Goal: Information Seeking & Learning: Check status

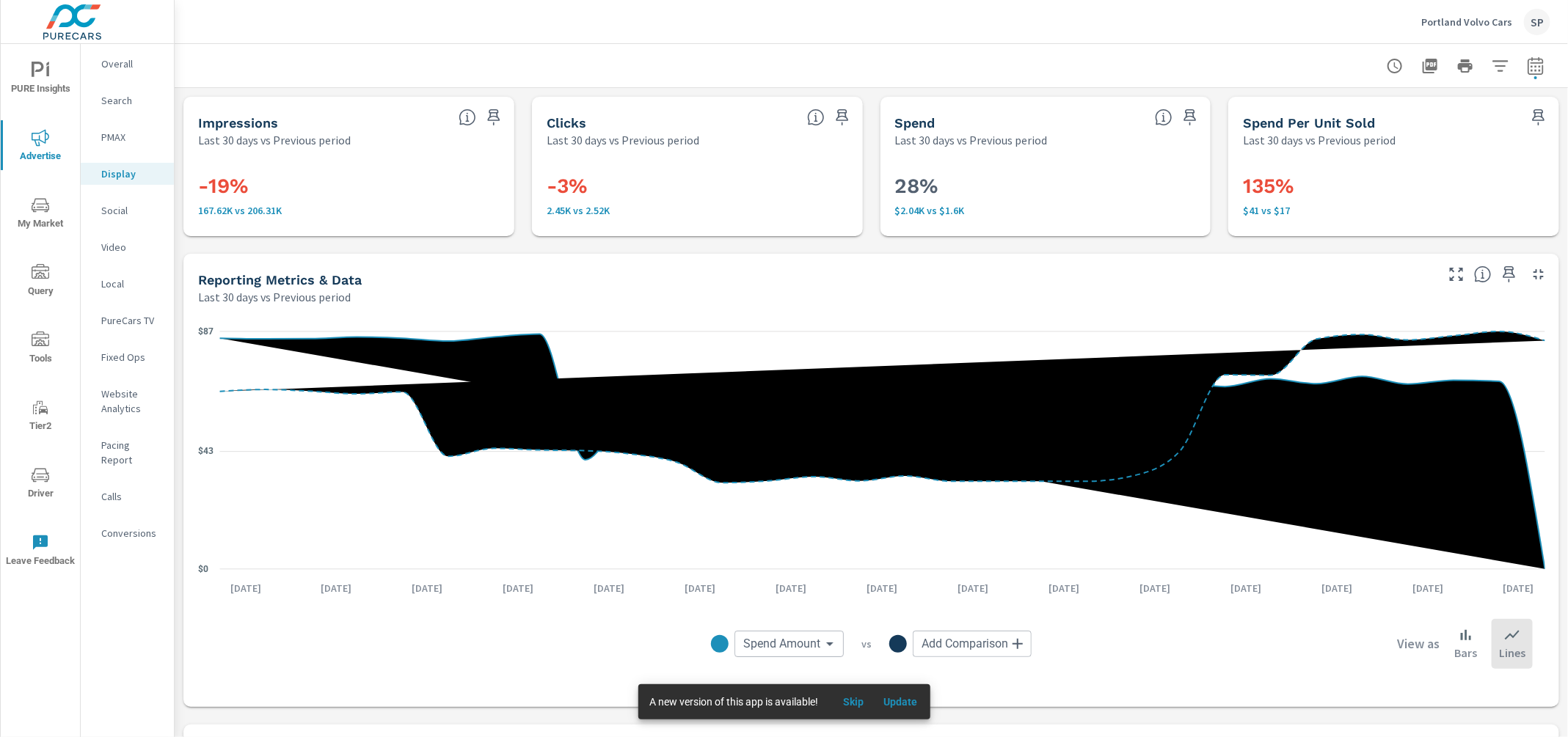
scroll to position [607, 0]
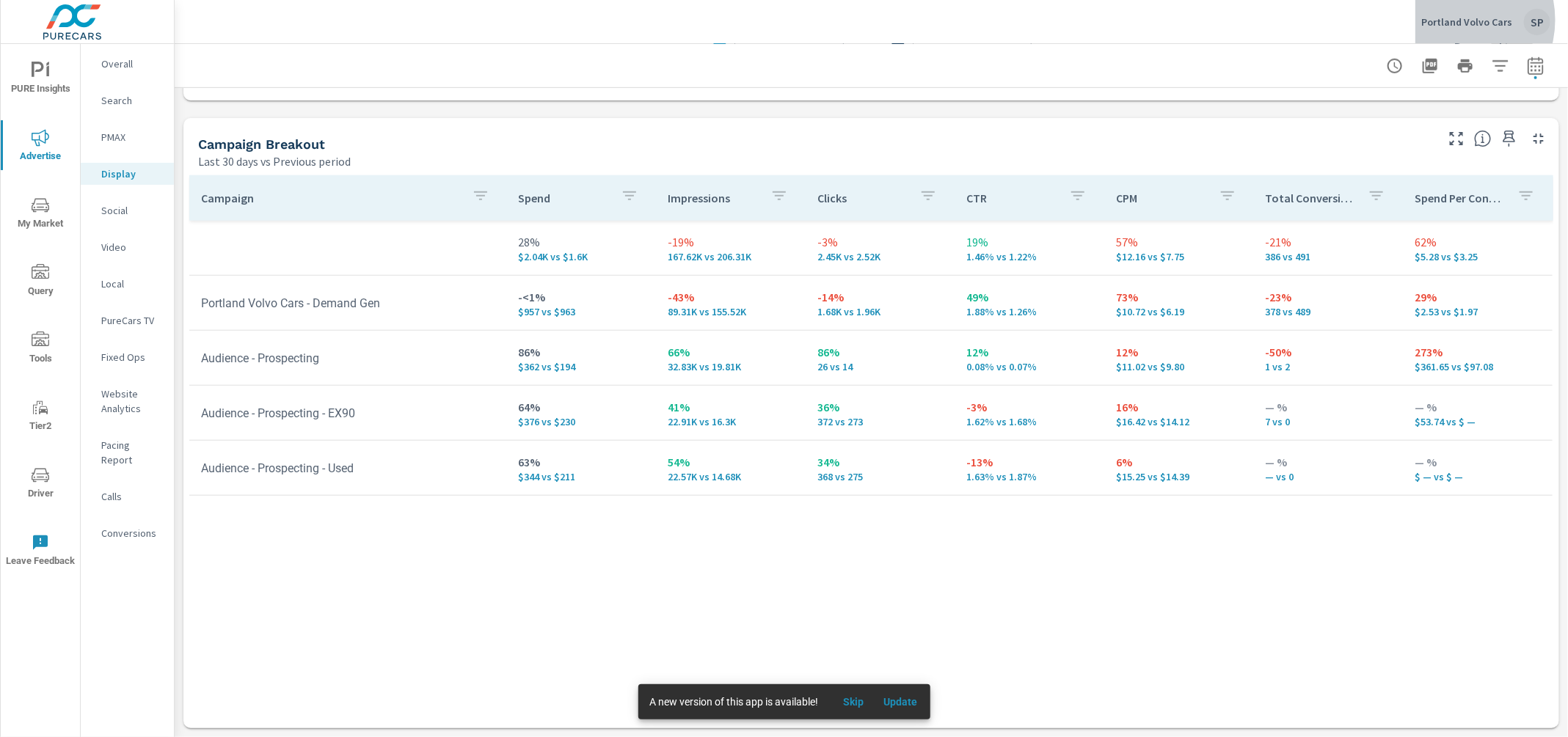
click at [1456, 20] on p "Portland Volvo Cars" at bounding box center [1467, 22] width 91 height 13
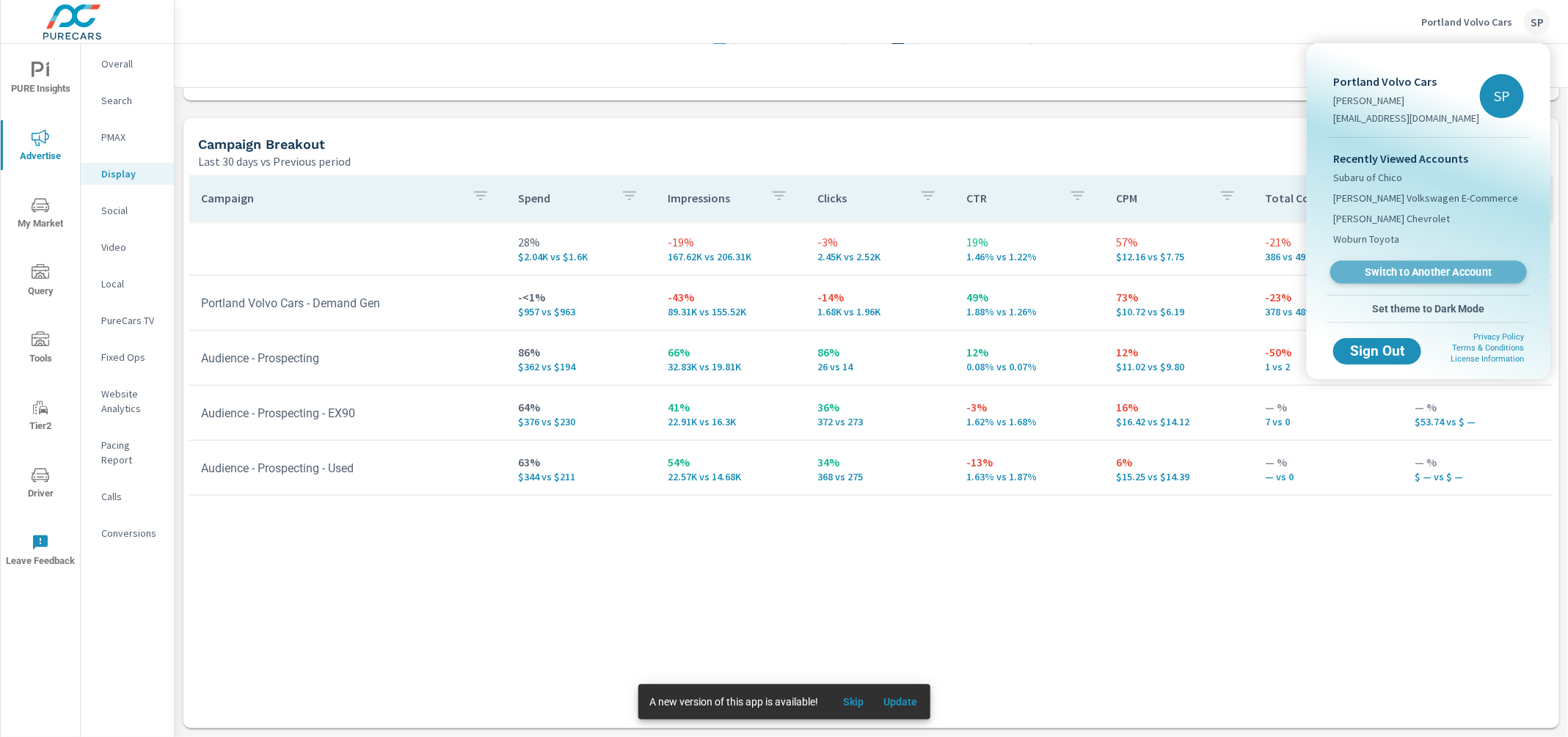
click at [1390, 268] on span "Switch to Another Account" at bounding box center [1429, 272] width 180 height 14
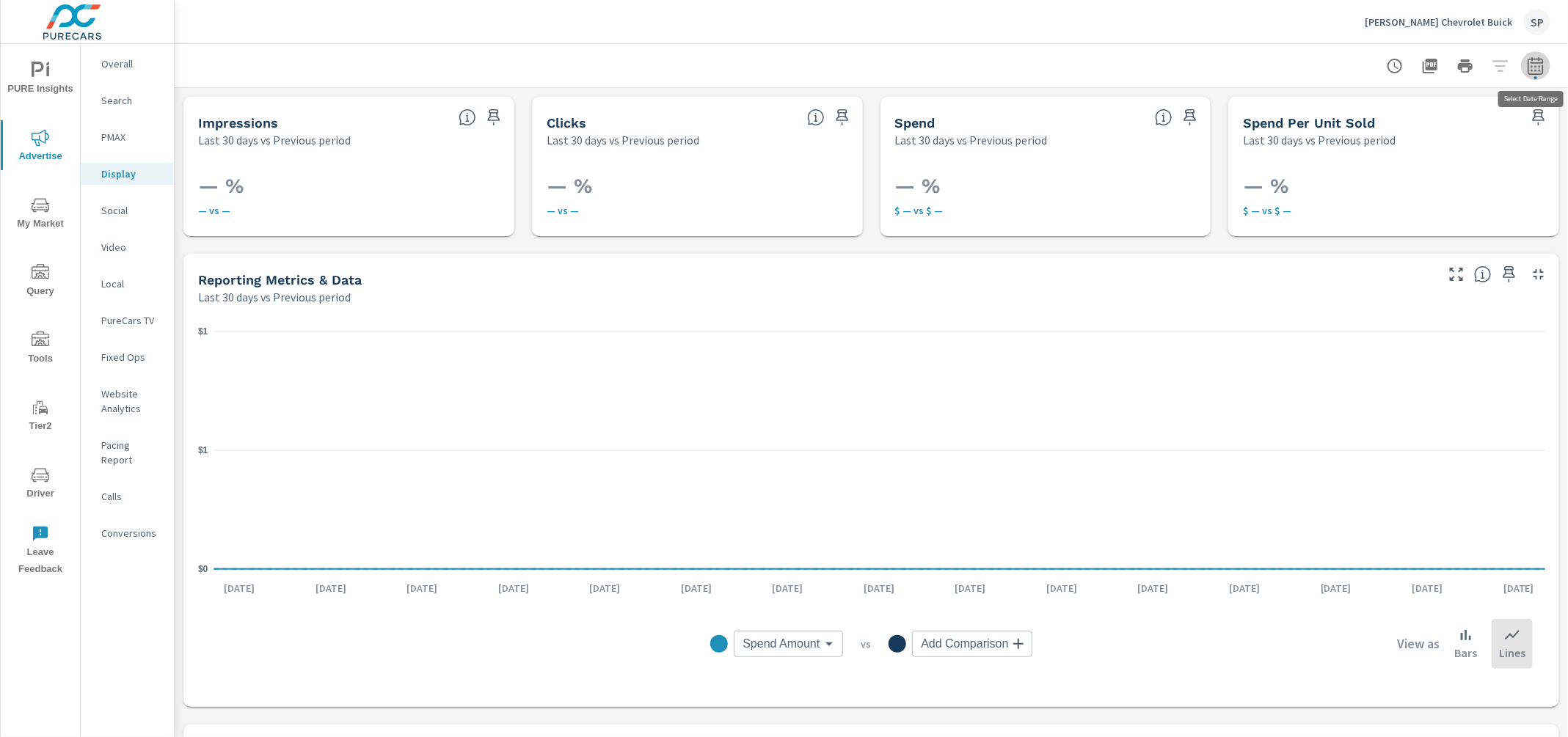
click at [1536, 61] on icon "button" at bounding box center [1536, 66] width 17 height 17
select select "Last 30 days"
select select "Previous period"
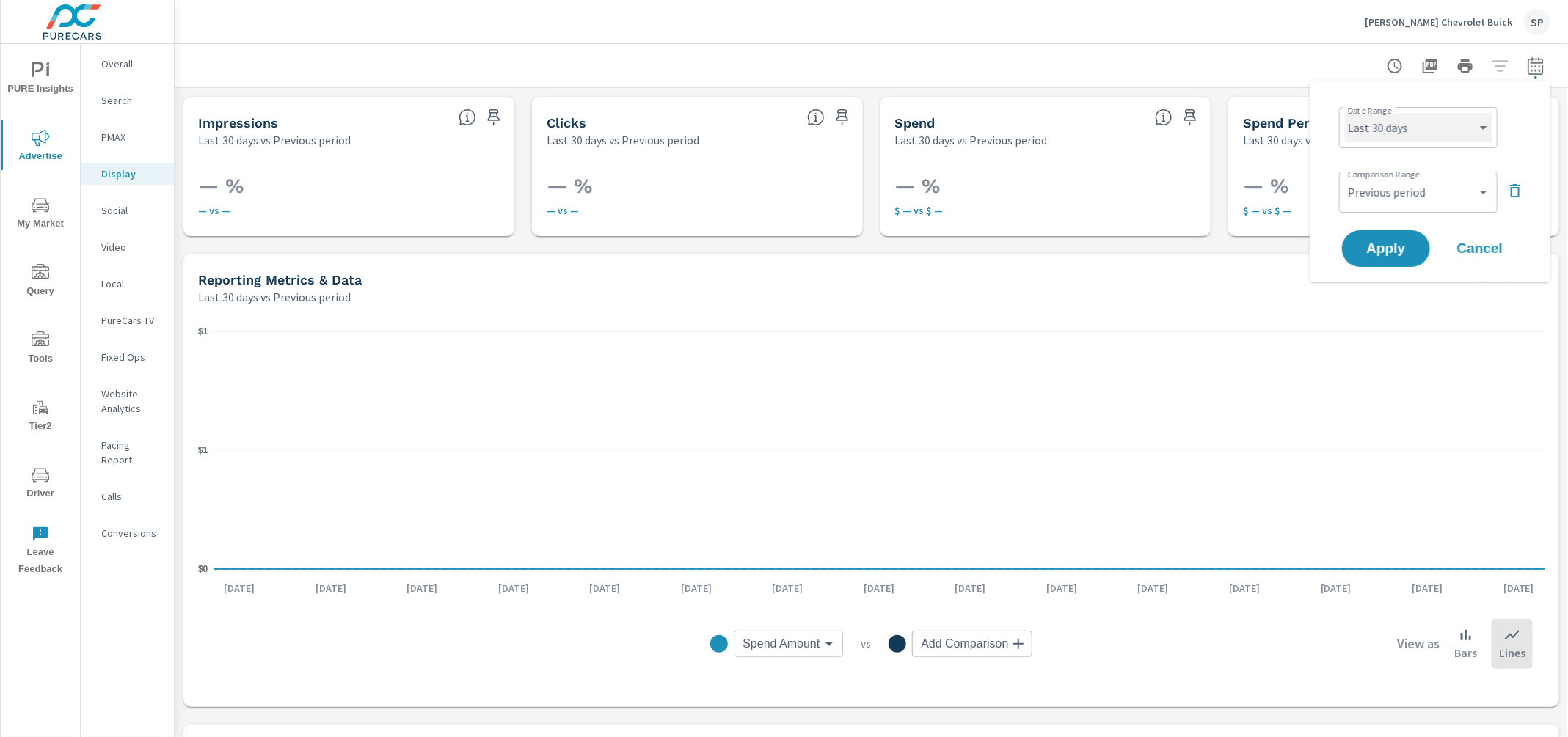
click at [1416, 115] on select "Custom Yesterday Last week Last 7 days Last 14 days Last 30 days Last 45 days L…" at bounding box center [1418, 127] width 147 height 29
click at [1345, 113] on select "Custom Yesterday Last week Last 7 days Last 14 days Last 30 days Last 45 days L…" at bounding box center [1418, 127] width 147 height 29
select select "Last month"
click at [1521, 187] on icon "button" at bounding box center [1515, 190] width 17 height 17
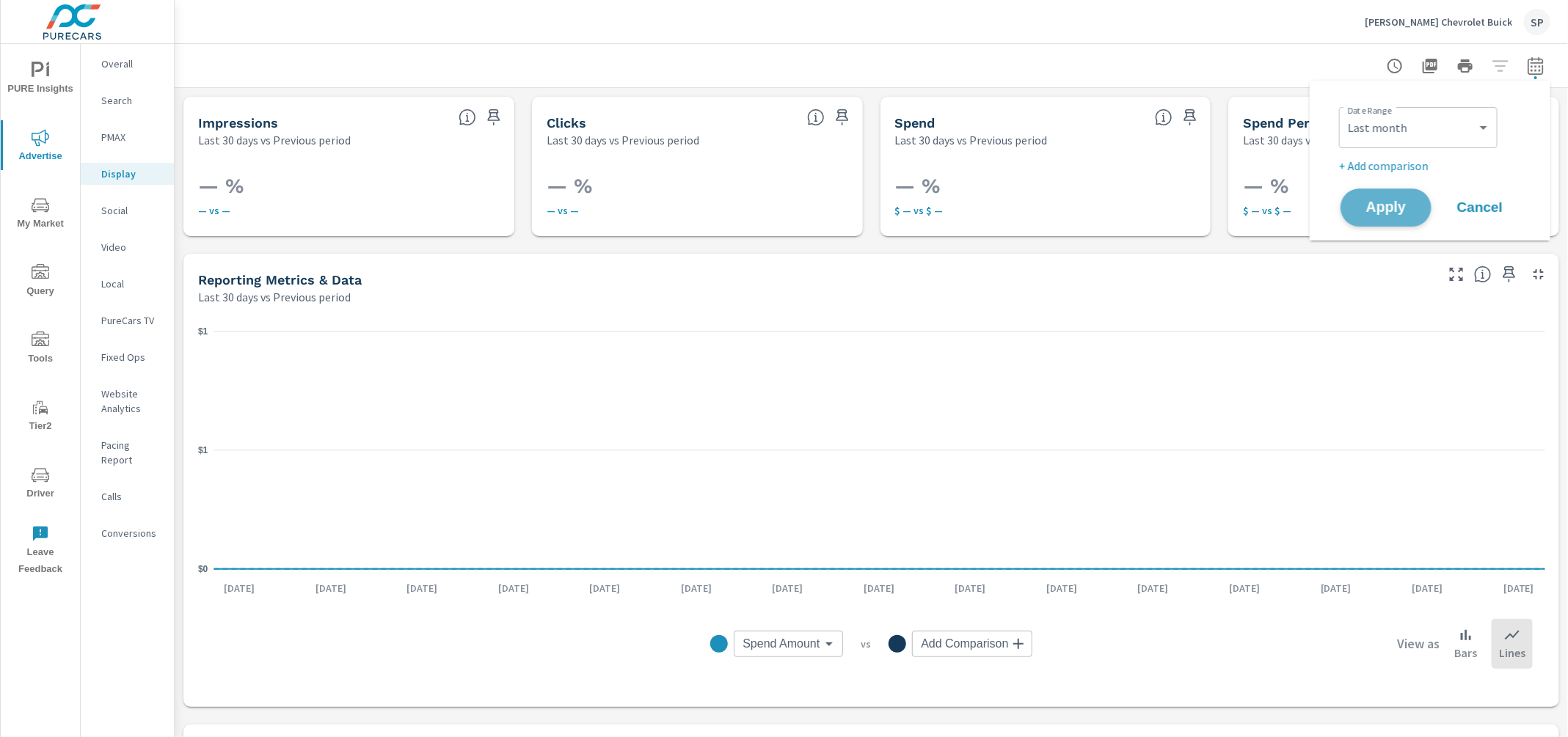
click at [1378, 222] on button "Apply" at bounding box center [1386, 207] width 91 height 38
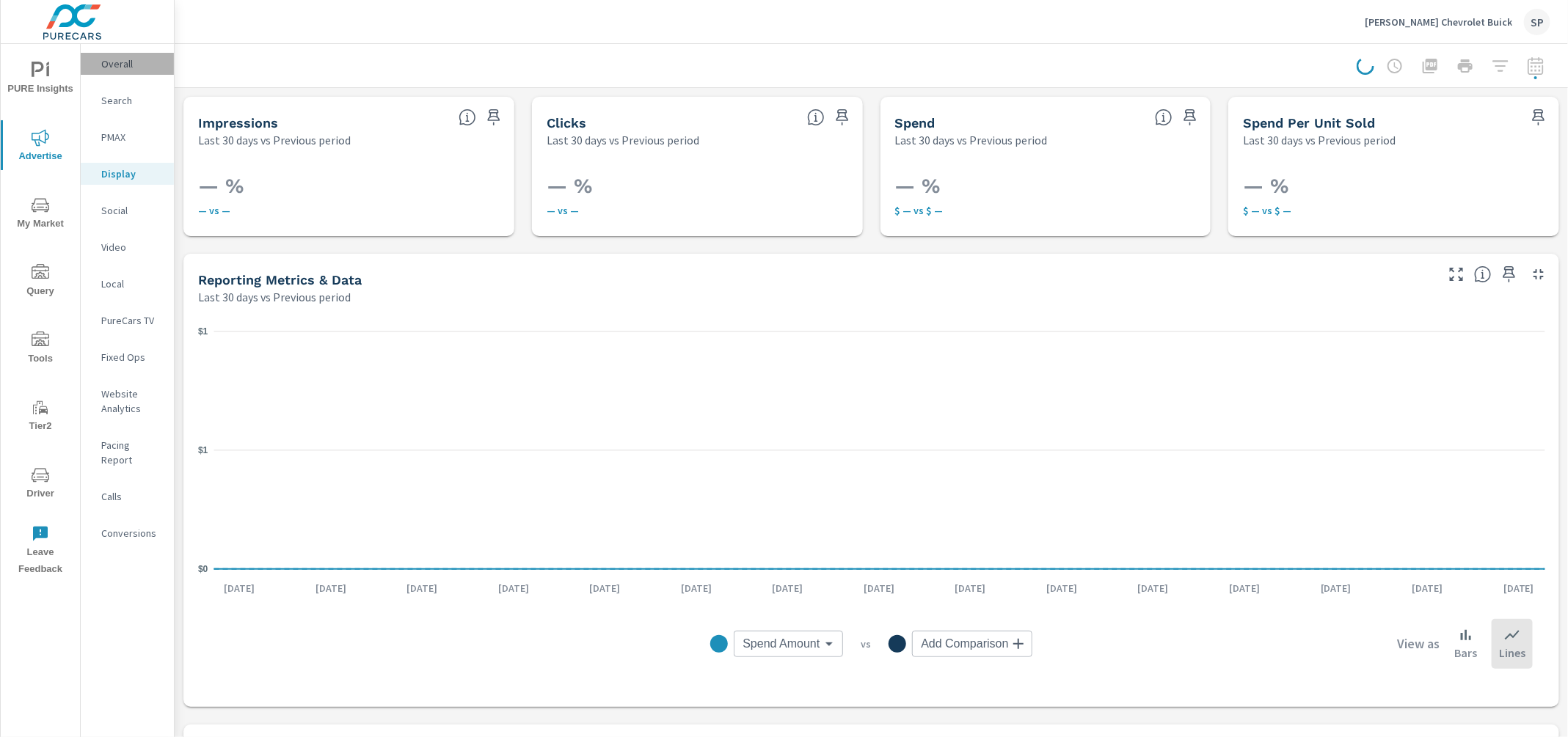
click at [117, 66] on p "Overall" at bounding box center [131, 64] width 61 height 15
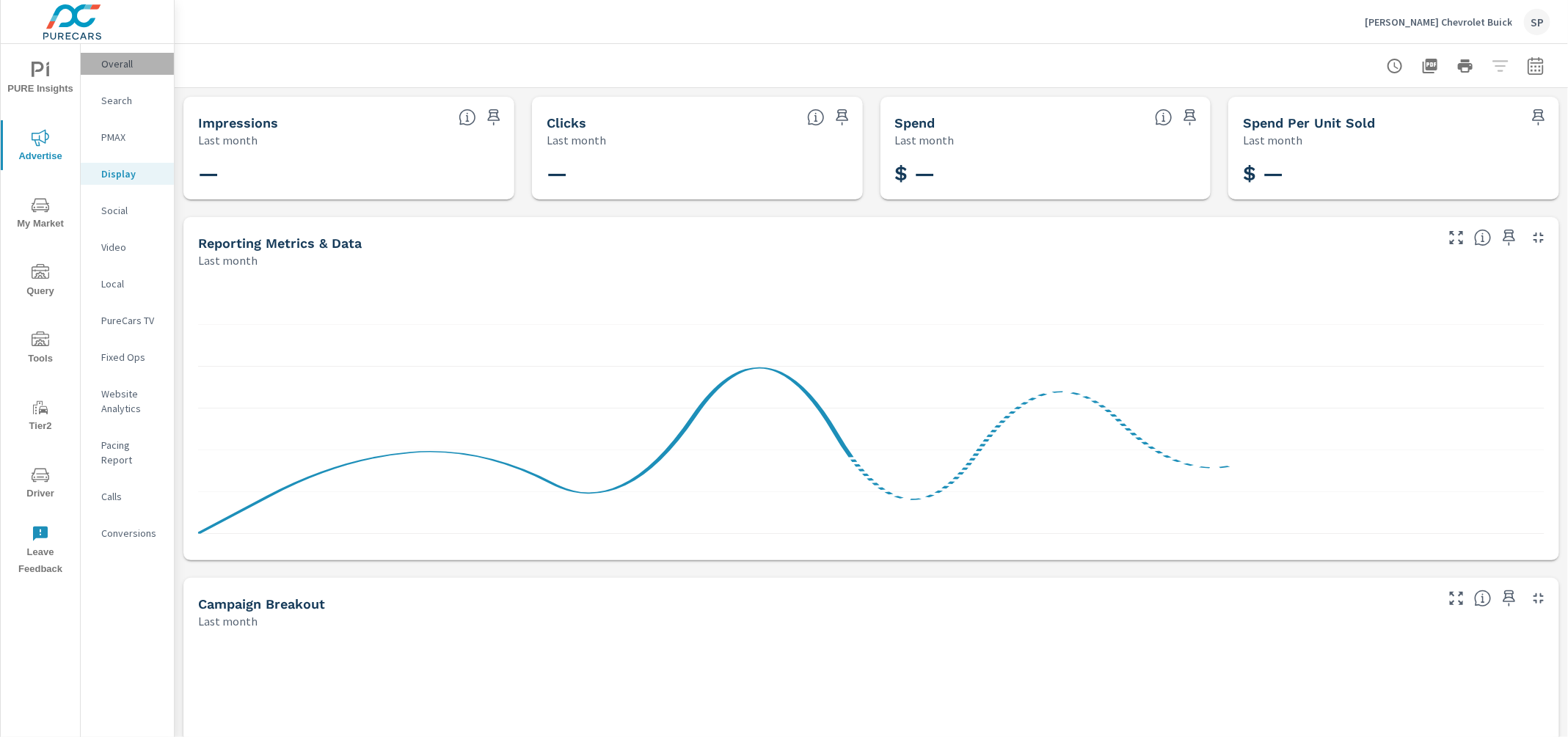
click at [110, 59] on p "Overall" at bounding box center [131, 64] width 61 height 15
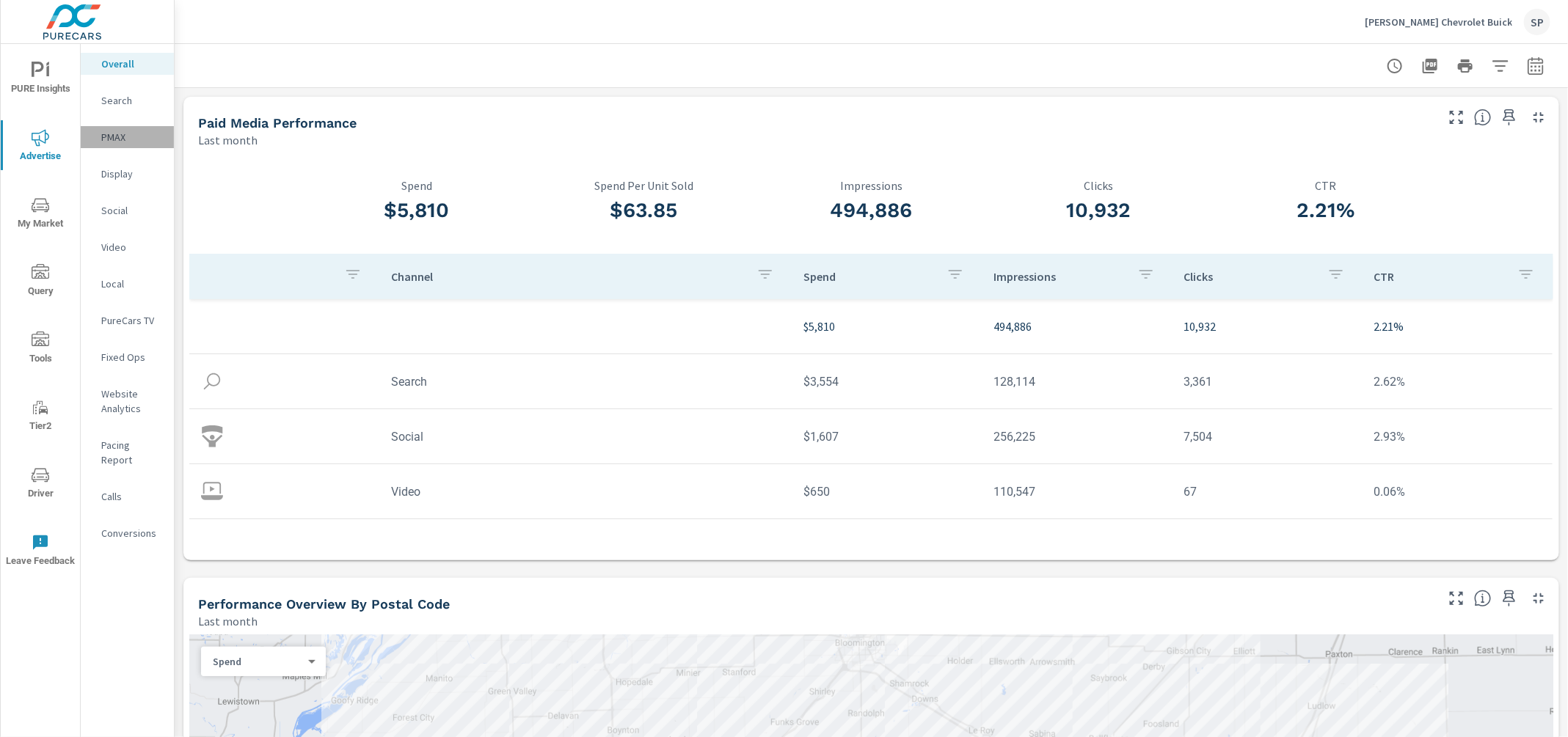
click at [110, 133] on p "PMAX" at bounding box center [131, 137] width 61 height 15
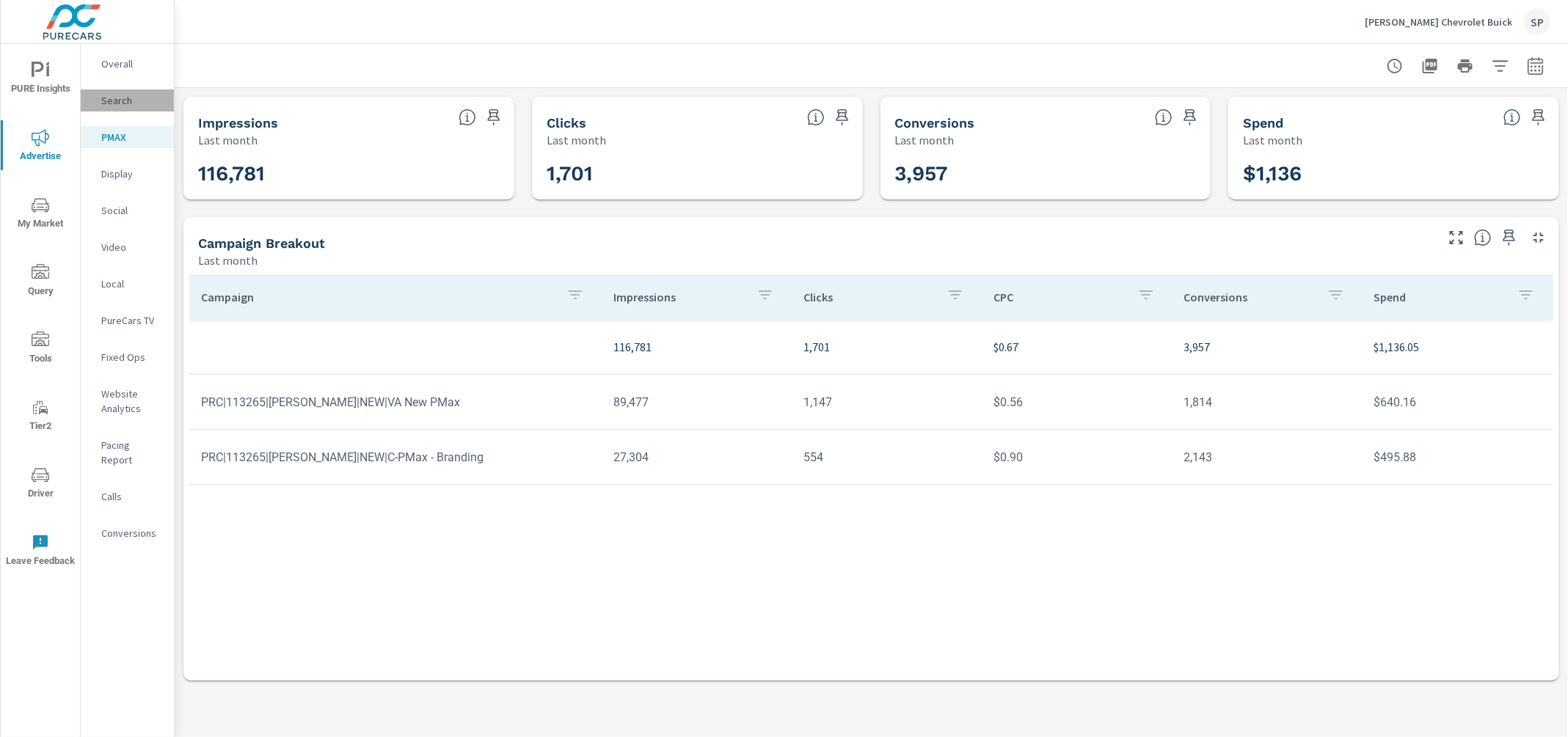
click at [119, 98] on p "Search" at bounding box center [131, 100] width 61 height 15
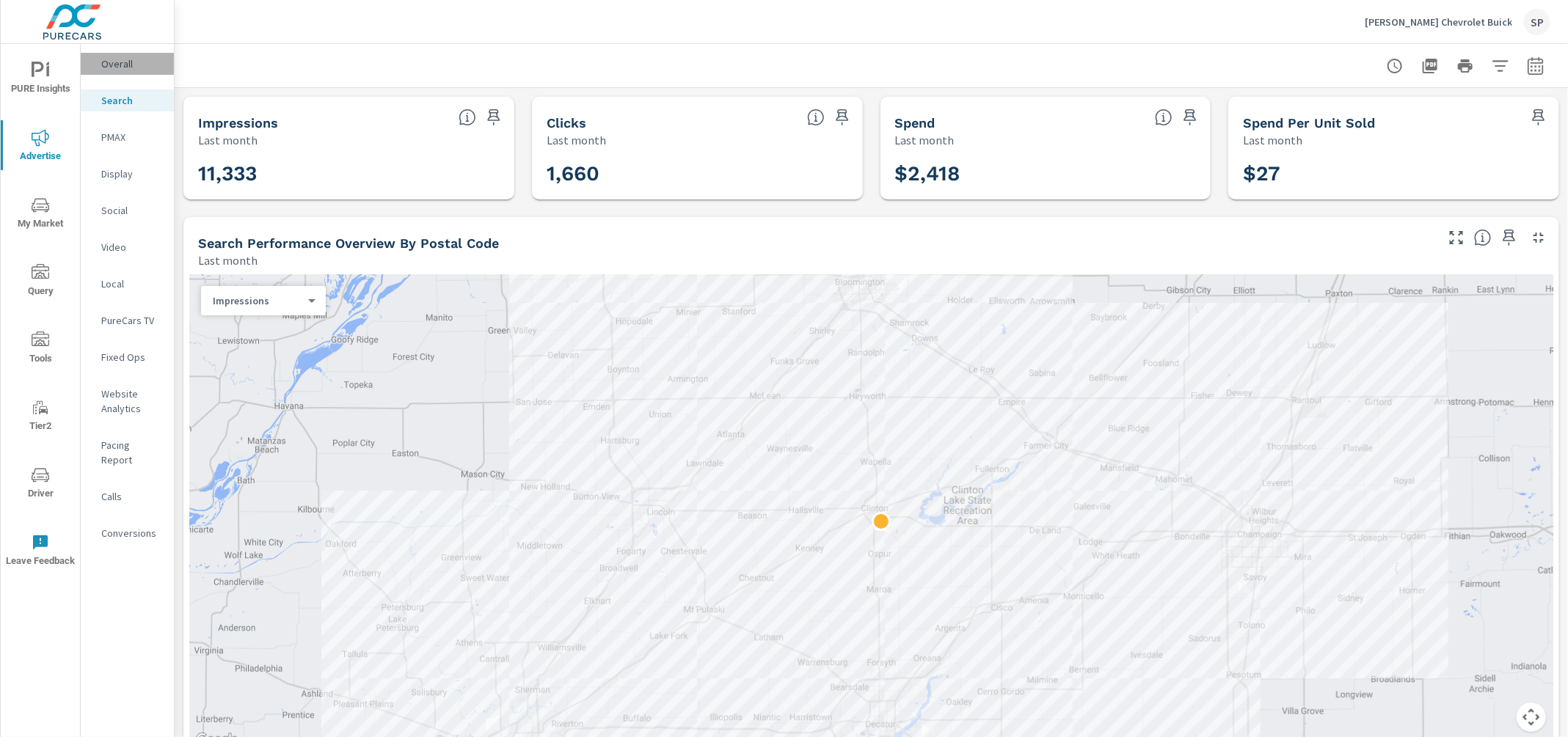
click at [113, 64] on p "Overall" at bounding box center [131, 64] width 61 height 15
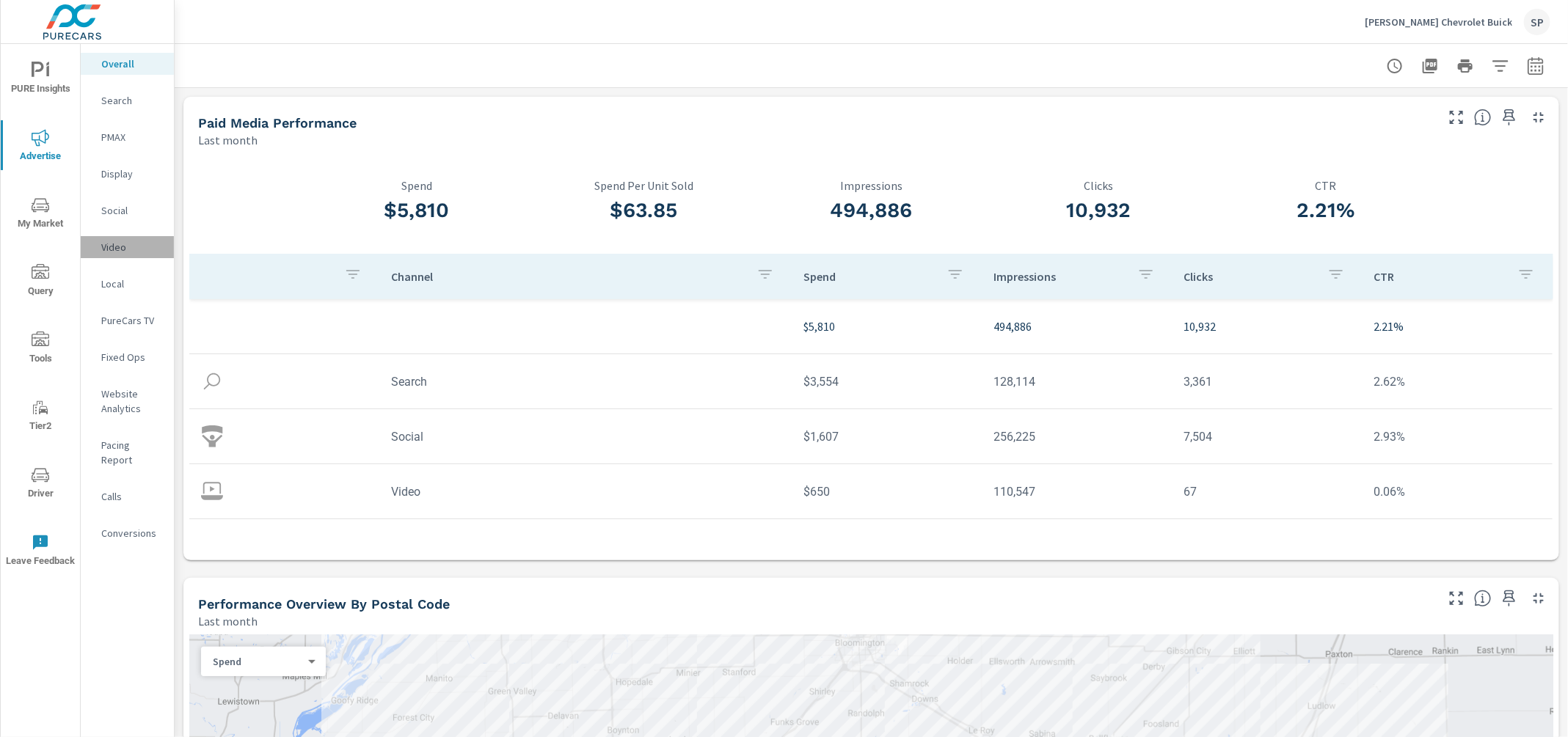
click at [115, 247] on p "Video" at bounding box center [131, 247] width 61 height 15
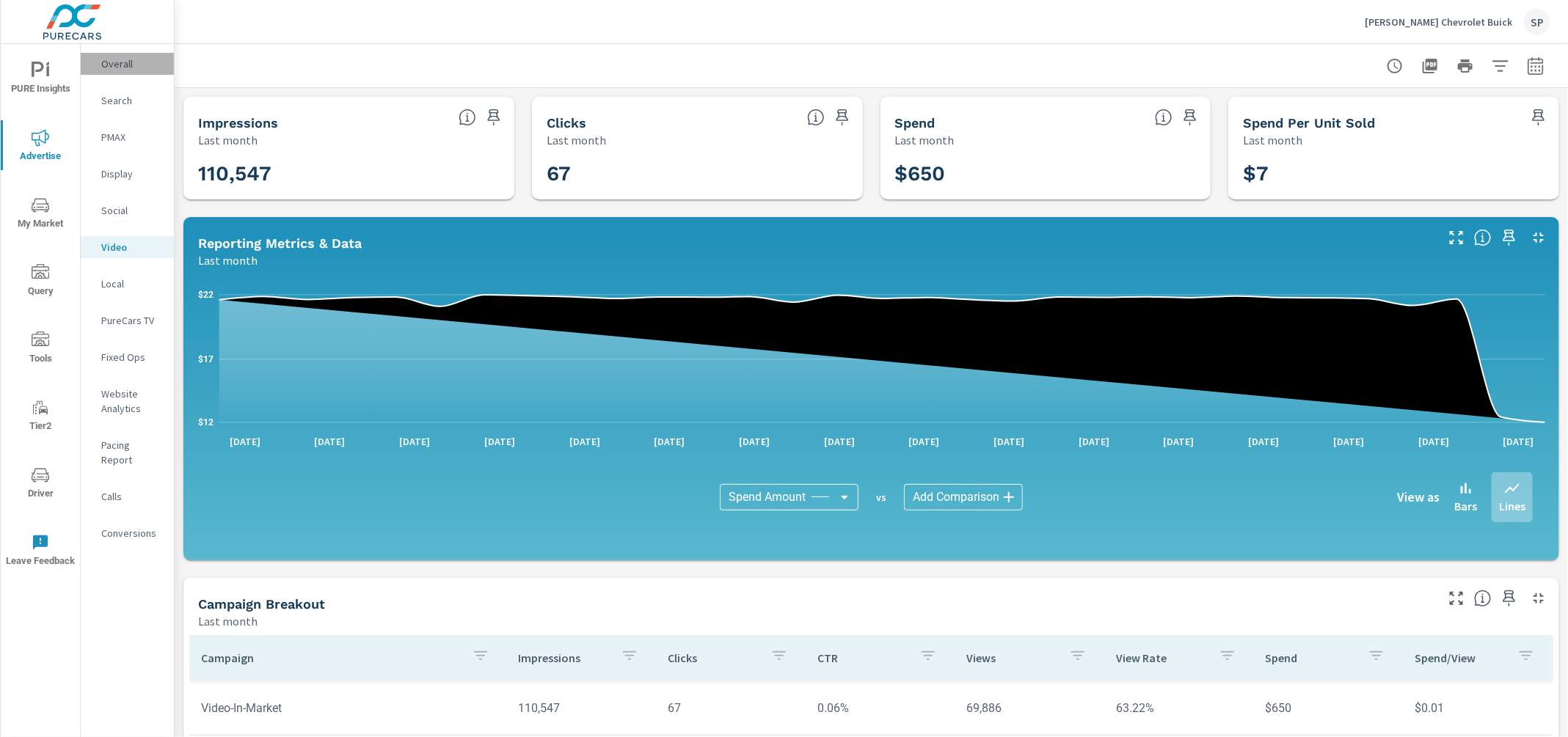
click at [113, 66] on p "Overall" at bounding box center [131, 64] width 61 height 15
